Goal: Information Seeking & Learning: Learn about a topic

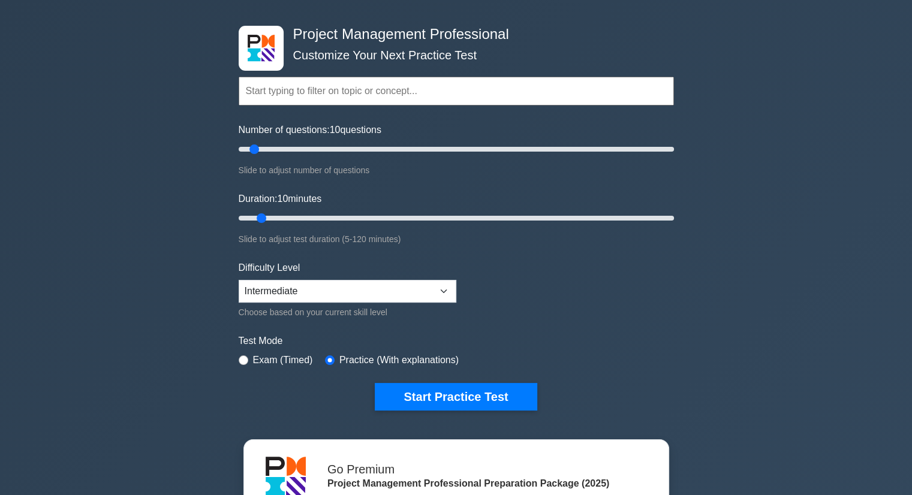
scroll to position [60, 0]
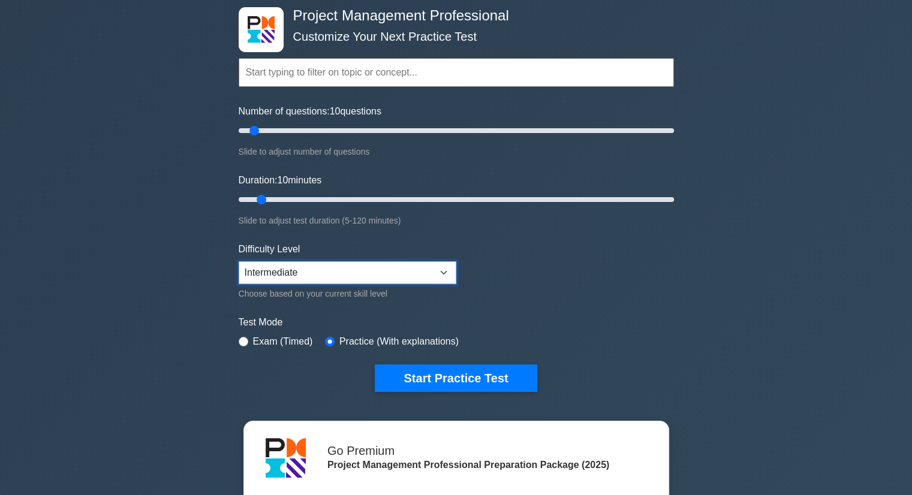
click at [442, 271] on select "Beginner Intermediate Expert" at bounding box center [348, 272] width 218 height 23
select select "expert"
click at [239, 261] on select "Beginner Intermediate Expert" at bounding box center [348, 272] width 218 height 23
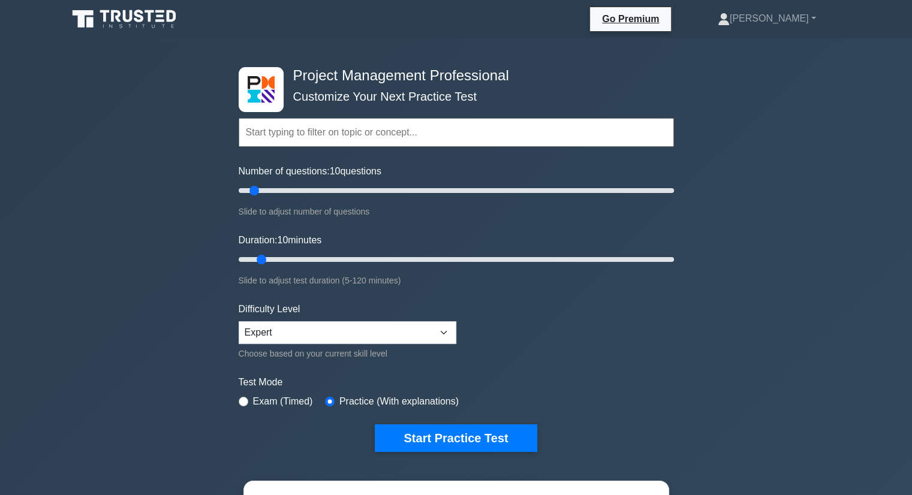
click at [358, 136] on input "text" at bounding box center [456, 132] width 435 height 29
click at [153, 166] on div "Project Management Professional Customize Your Next Practice Test Topics Scope …" at bounding box center [456, 415] width 912 height 754
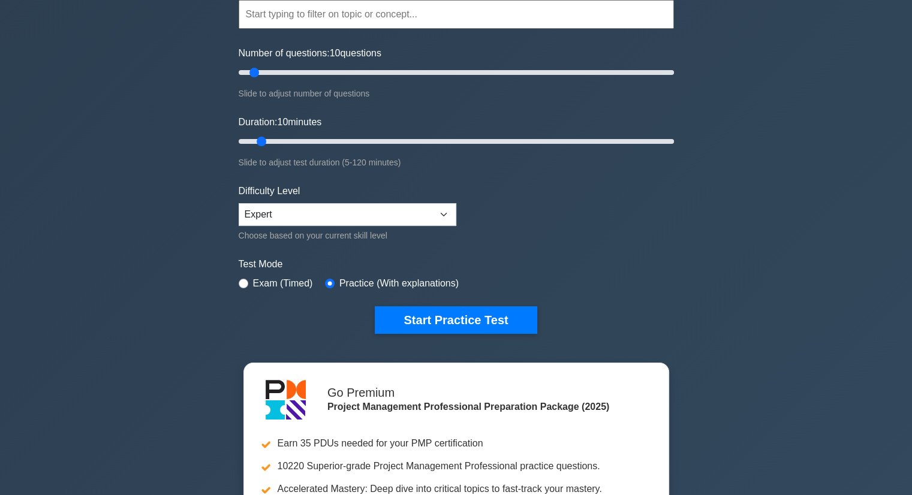
scroll to position [120, 0]
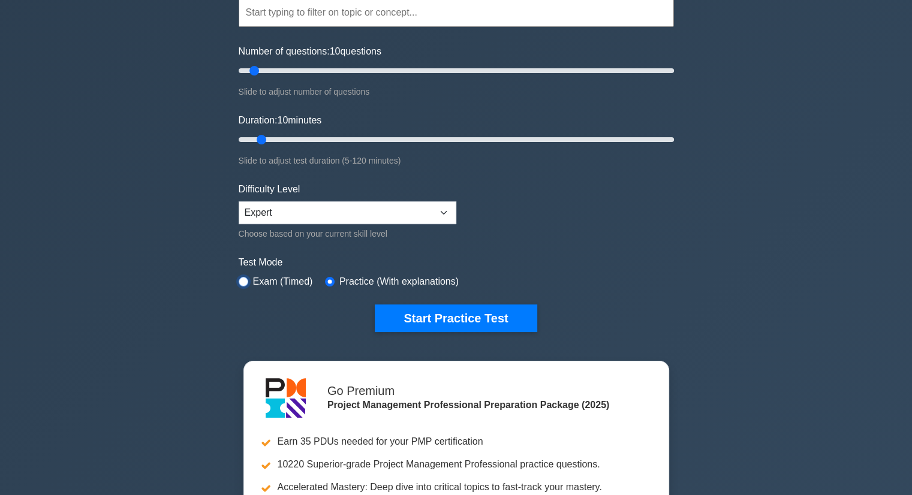
click at [245, 278] on input "radio" at bounding box center [244, 282] width 10 height 10
radio input "true"
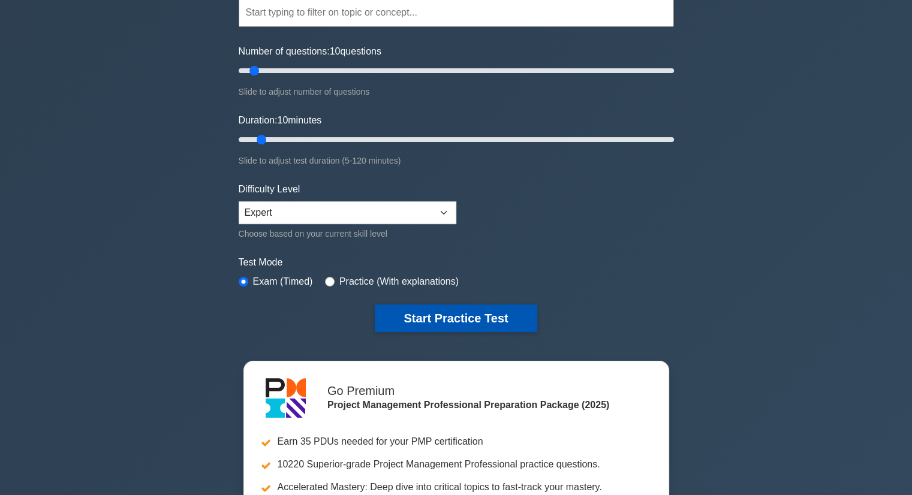
click at [461, 317] on button "Start Practice Test" at bounding box center [456, 319] width 162 height 28
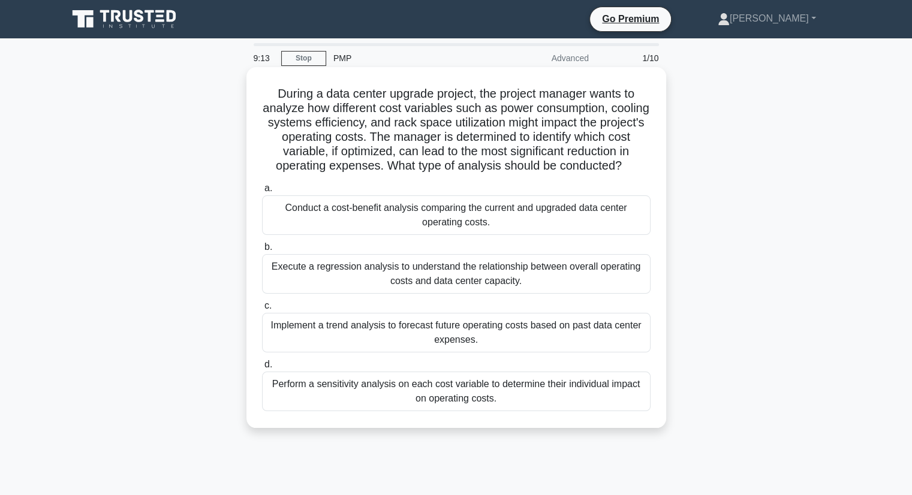
scroll to position [60, 0]
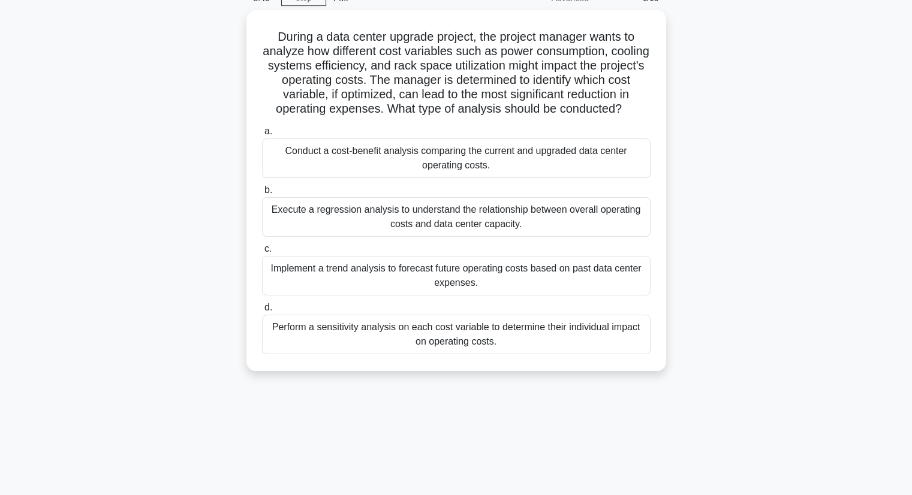
click at [405, 332] on div "Perform a sensitivity analysis on each cost variable to determine their individ…" at bounding box center [456, 335] width 389 height 40
click at [262, 312] on input "d. Perform a sensitivity analysis on each cost variable to determine their indi…" at bounding box center [262, 308] width 0 height 8
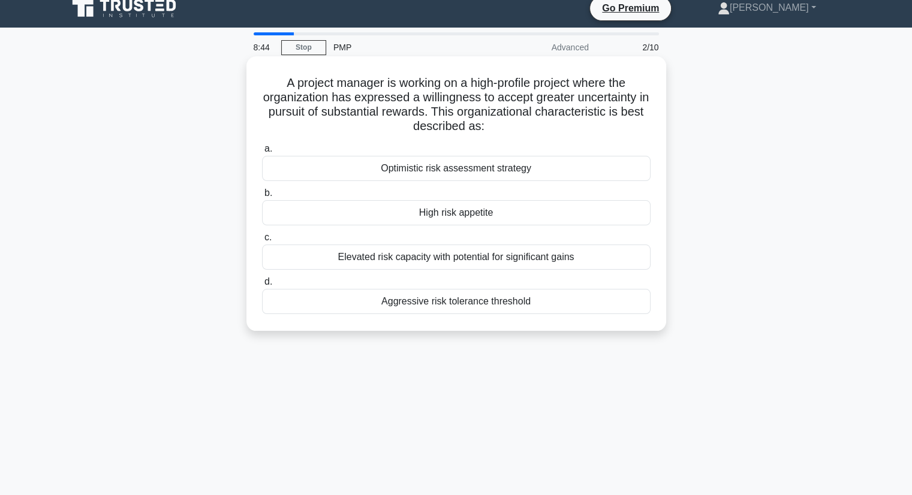
scroll to position [0, 0]
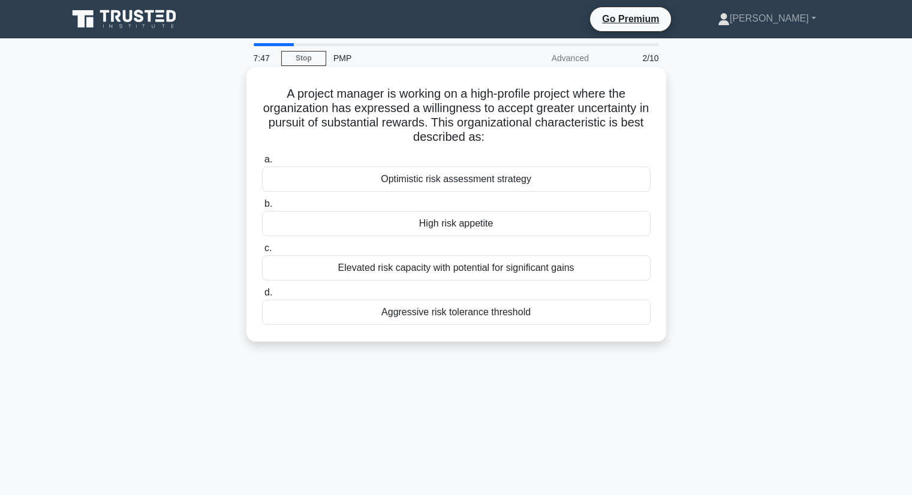
click at [452, 272] on div "Elevated risk capacity with potential for significant gains" at bounding box center [456, 267] width 389 height 25
click at [262, 252] on input "c. Elevated risk capacity with potential for significant gains" at bounding box center [262, 249] width 0 height 8
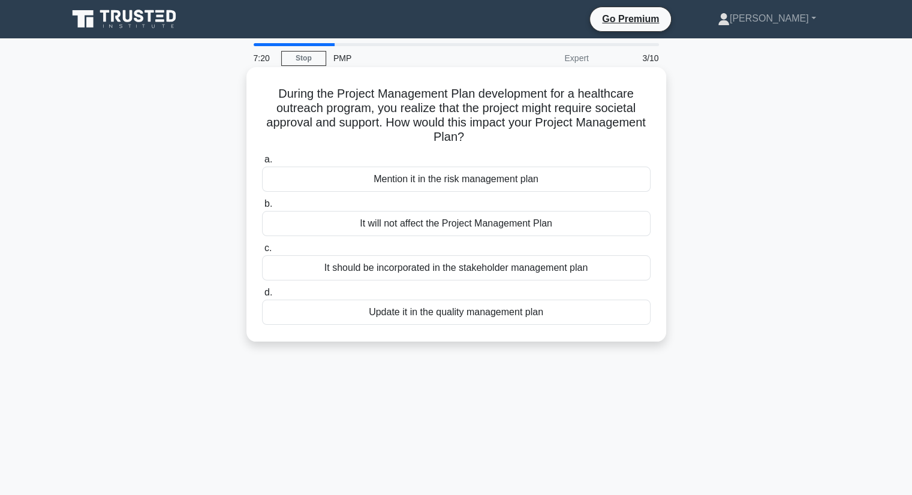
click at [434, 269] on div "It should be incorporated in the stakeholder management plan" at bounding box center [456, 267] width 389 height 25
click at [262, 252] on input "c. It should be incorporated in the stakeholder management plan" at bounding box center [262, 249] width 0 height 8
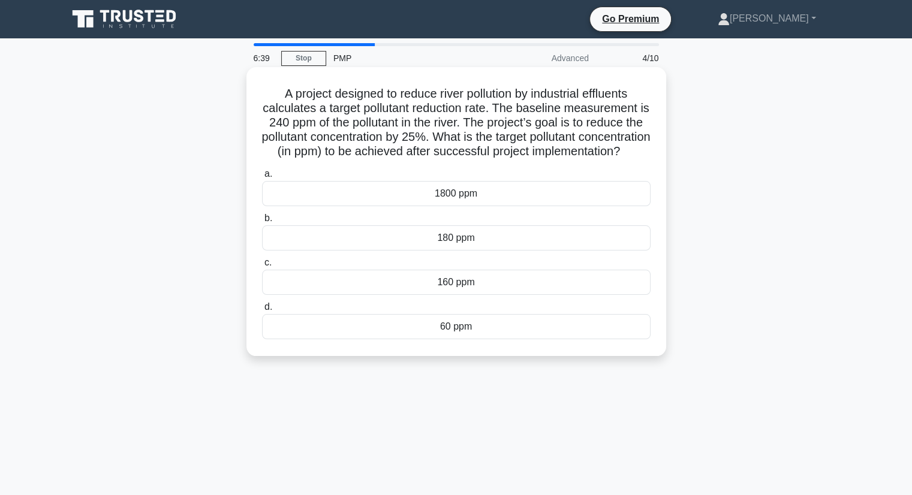
click at [458, 251] on div "180 ppm" at bounding box center [456, 237] width 389 height 25
click at [262, 222] on input "b. 180 ppm" at bounding box center [262, 219] width 0 height 8
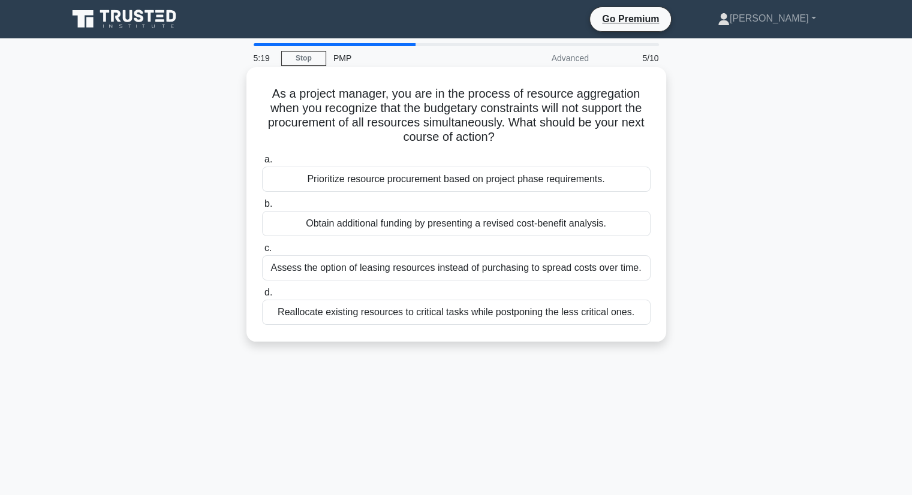
click at [410, 315] on div "Reallocate existing resources to critical tasks while postponing the less criti…" at bounding box center [456, 312] width 389 height 25
click at [262, 297] on input "d. Reallocate existing resources to critical tasks while postponing the less cr…" at bounding box center [262, 293] width 0 height 8
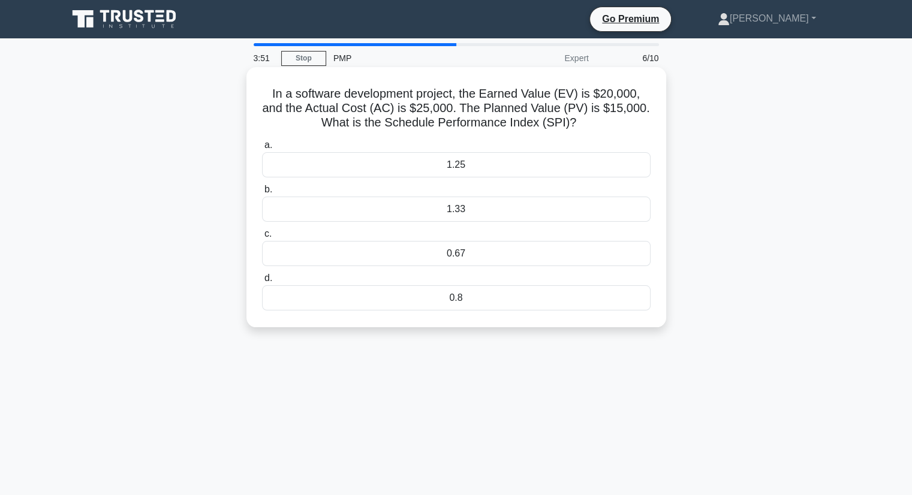
click at [441, 166] on div "1.25" at bounding box center [456, 164] width 389 height 25
click at [262, 149] on input "a. 1.25" at bounding box center [262, 146] width 0 height 8
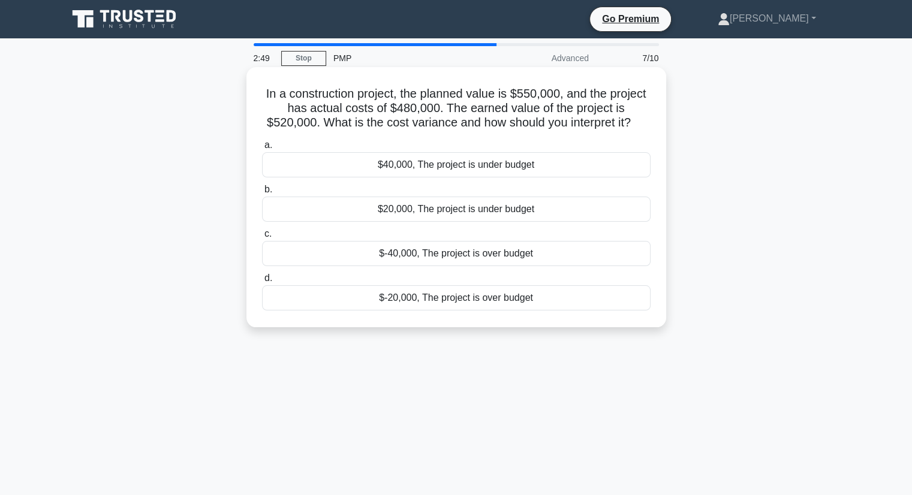
click at [434, 170] on div "$40,000, The project is under budget" at bounding box center [456, 164] width 389 height 25
click at [262, 149] on input "a. $40,000, The project is under budget" at bounding box center [262, 146] width 0 height 8
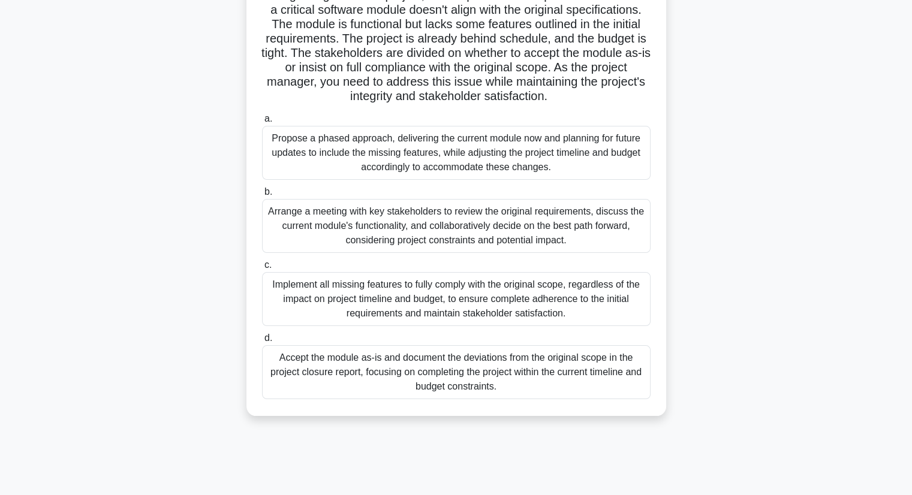
scroll to position [120, 0]
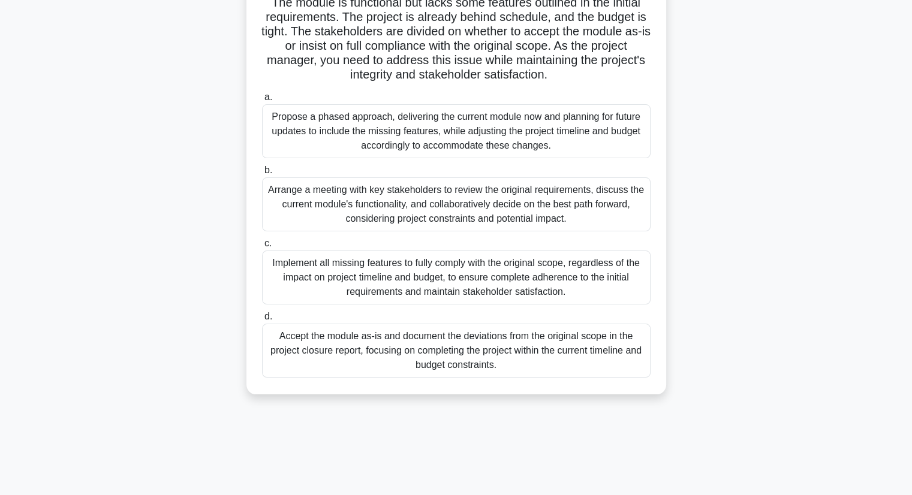
click at [377, 212] on div "Arrange a meeting with key stakeholders to review the original requirements, di…" at bounding box center [456, 205] width 389 height 54
click at [262, 175] on input "b. Arrange a meeting with key stakeholders to review the original requirements,…" at bounding box center [262, 171] width 0 height 8
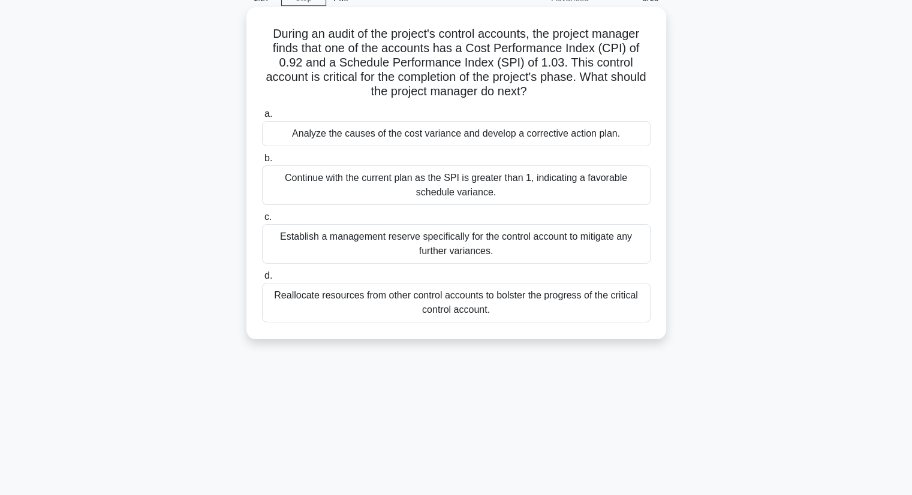
scroll to position [0, 0]
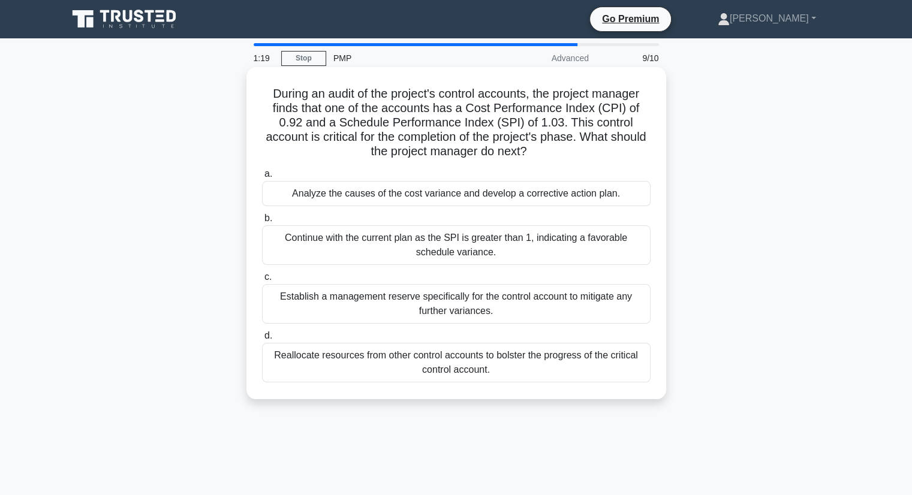
click at [425, 243] on div "Continue with the current plan as the SPI is greater than 1, indicating a favor…" at bounding box center [456, 245] width 389 height 40
click at [262, 222] on input "b. Continue with the current plan as the SPI is greater than 1, indicating a fa…" at bounding box center [262, 219] width 0 height 8
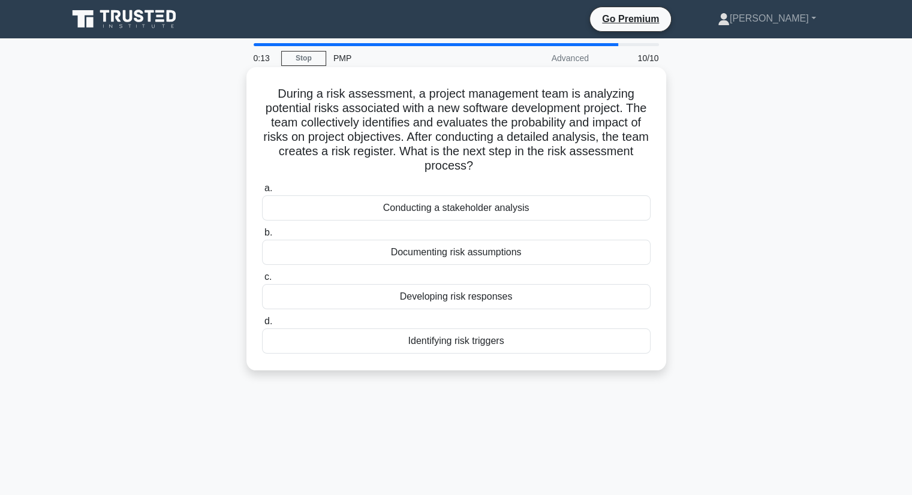
click at [456, 300] on div "Developing risk responses" at bounding box center [456, 296] width 389 height 25
click at [262, 281] on input "c. Developing risk responses" at bounding box center [262, 277] width 0 height 8
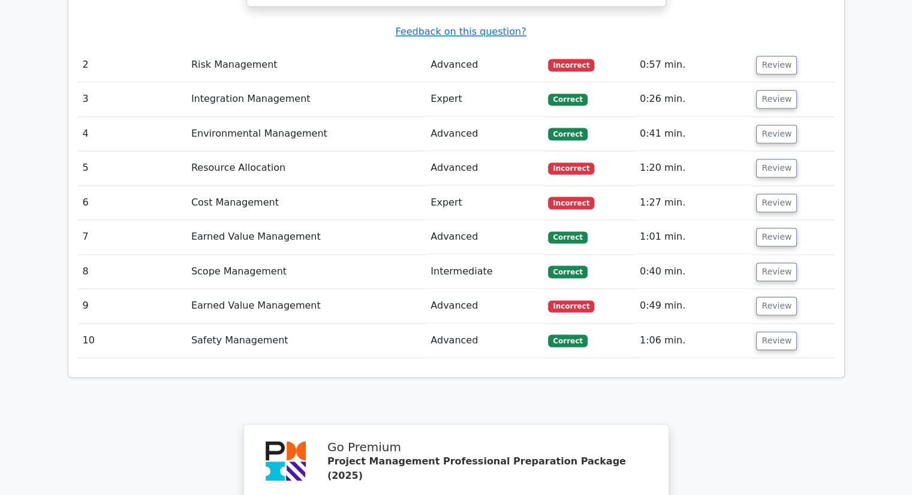
scroll to position [2099, 0]
